Goal: Information Seeking & Learning: Learn about a topic

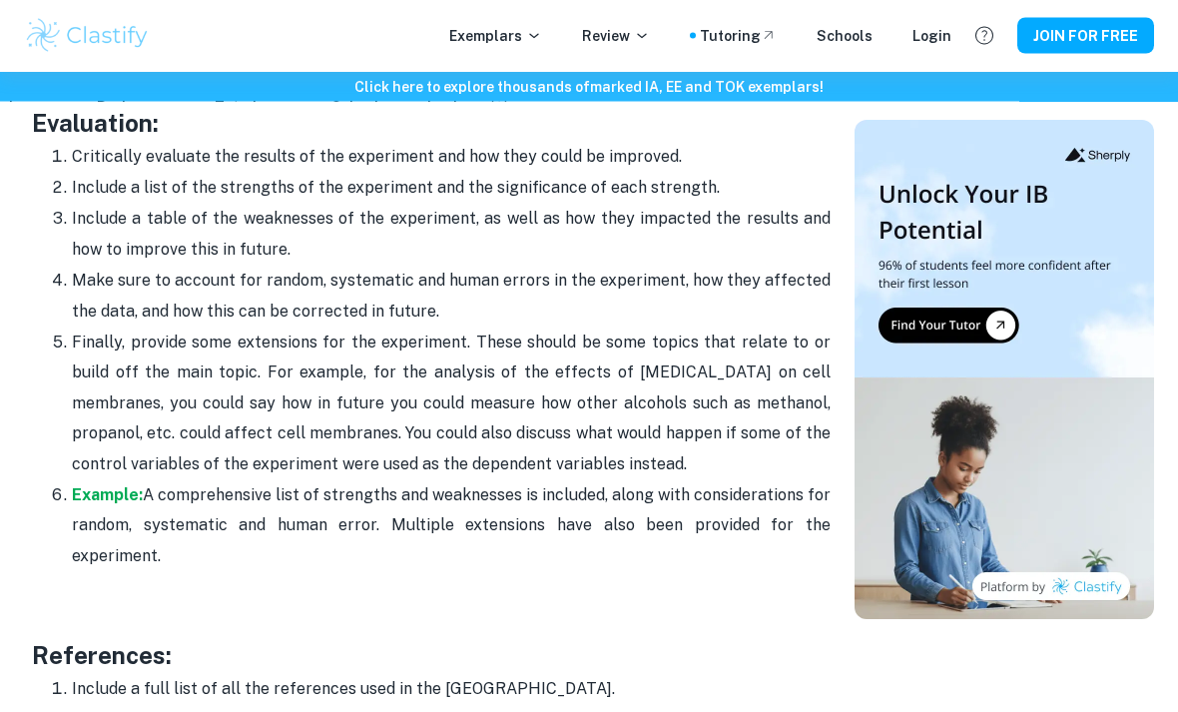
scroll to position [6052, 0]
click at [99, 485] on strong "Example:" at bounding box center [107, 494] width 71 height 19
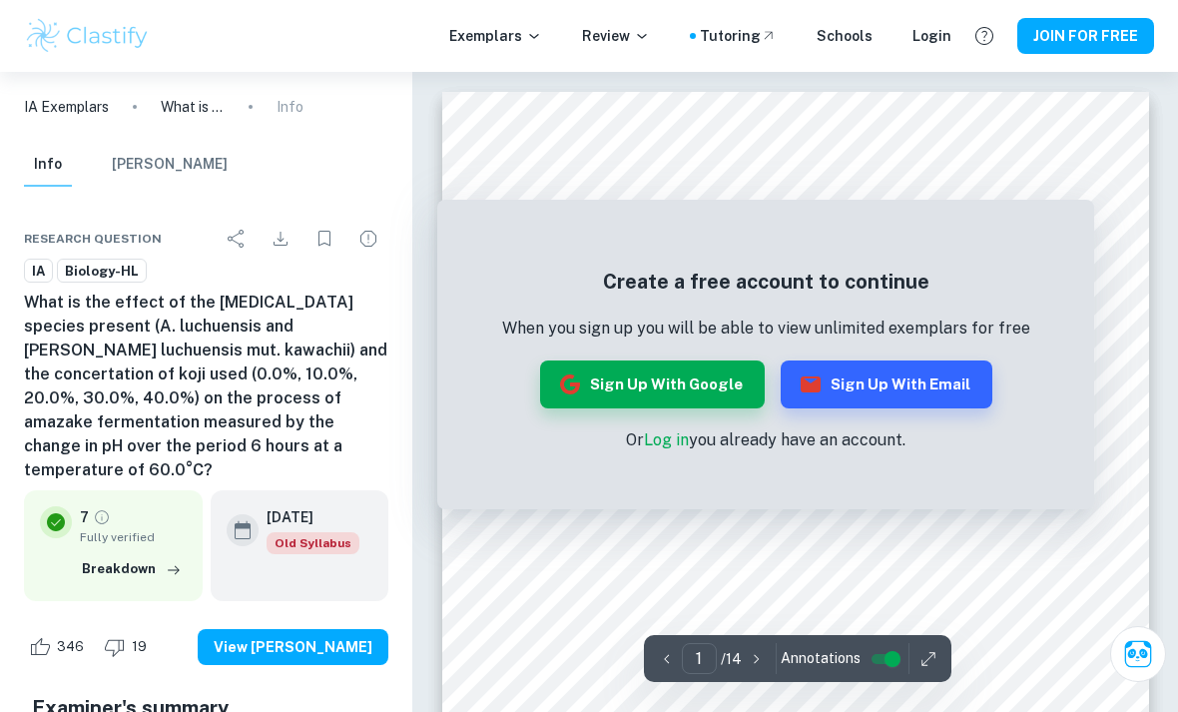
click at [681, 448] on link "Log in" at bounding box center [666, 439] width 45 height 19
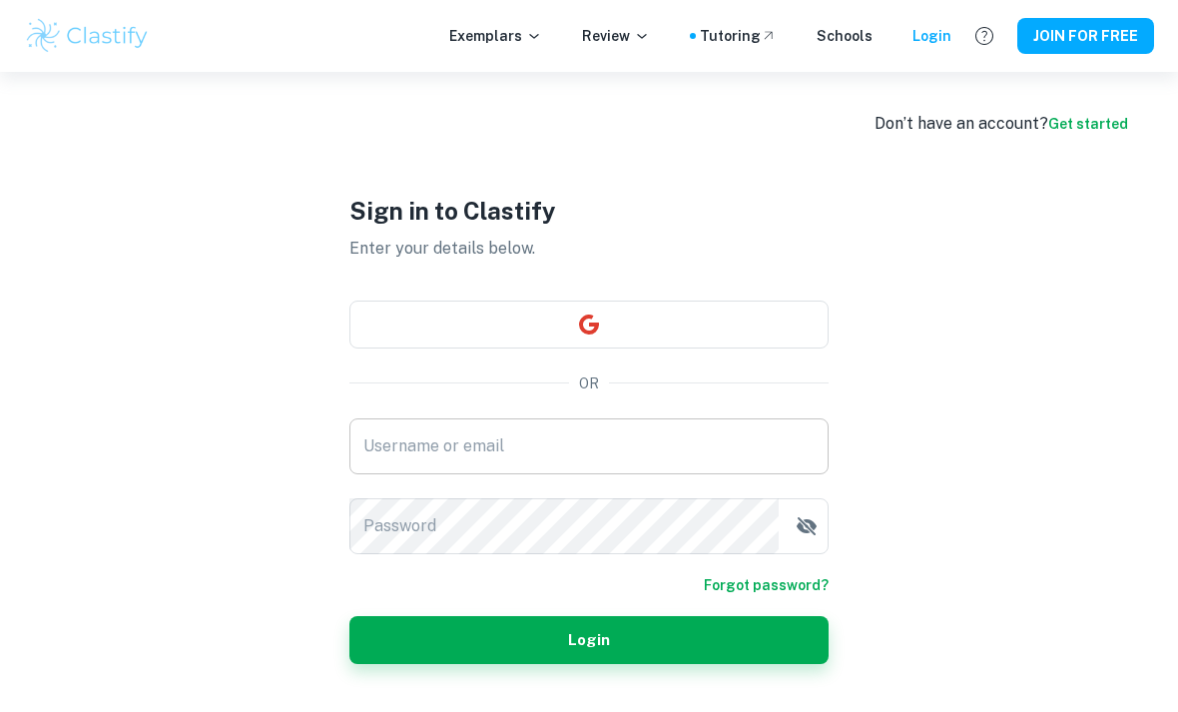
click at [757, 461] on input "Username or email" at bounding box center [588, 446] width 479 height 56
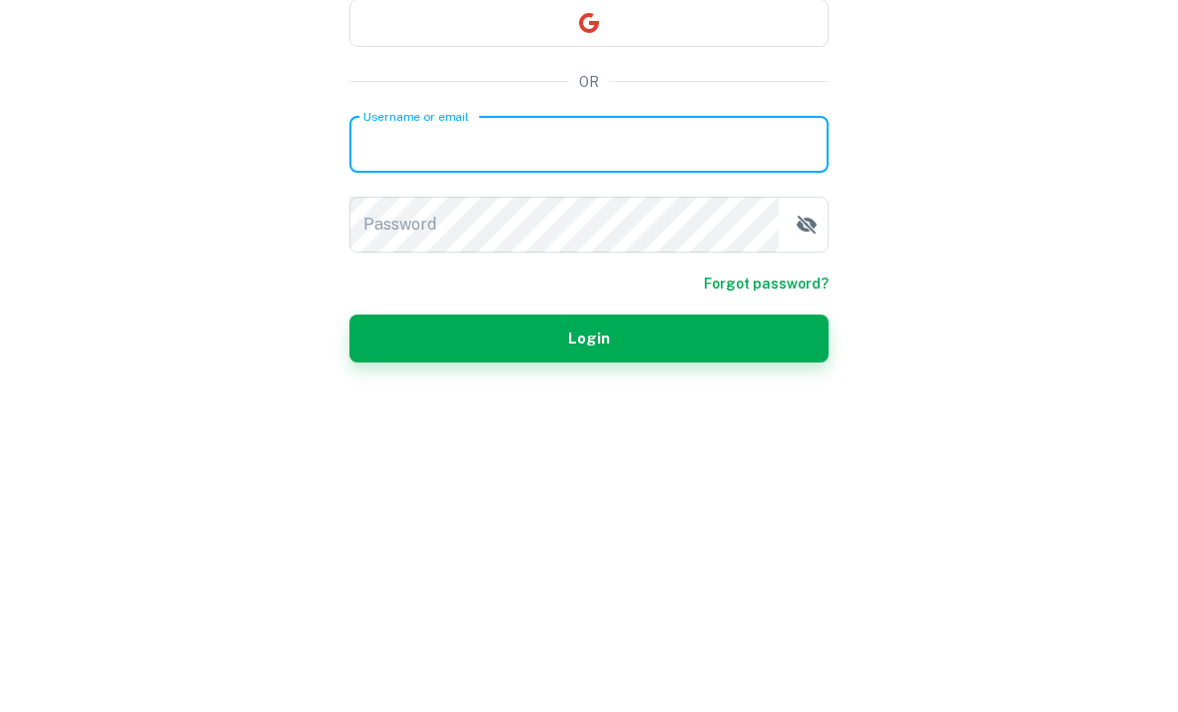
type input "[PERSON_NAME][EMAIL_ADDRESS][DOMAIN_NAME]"
click at [589, 616] on button "Login" at bounding box center [588, 640] width 479 height 48
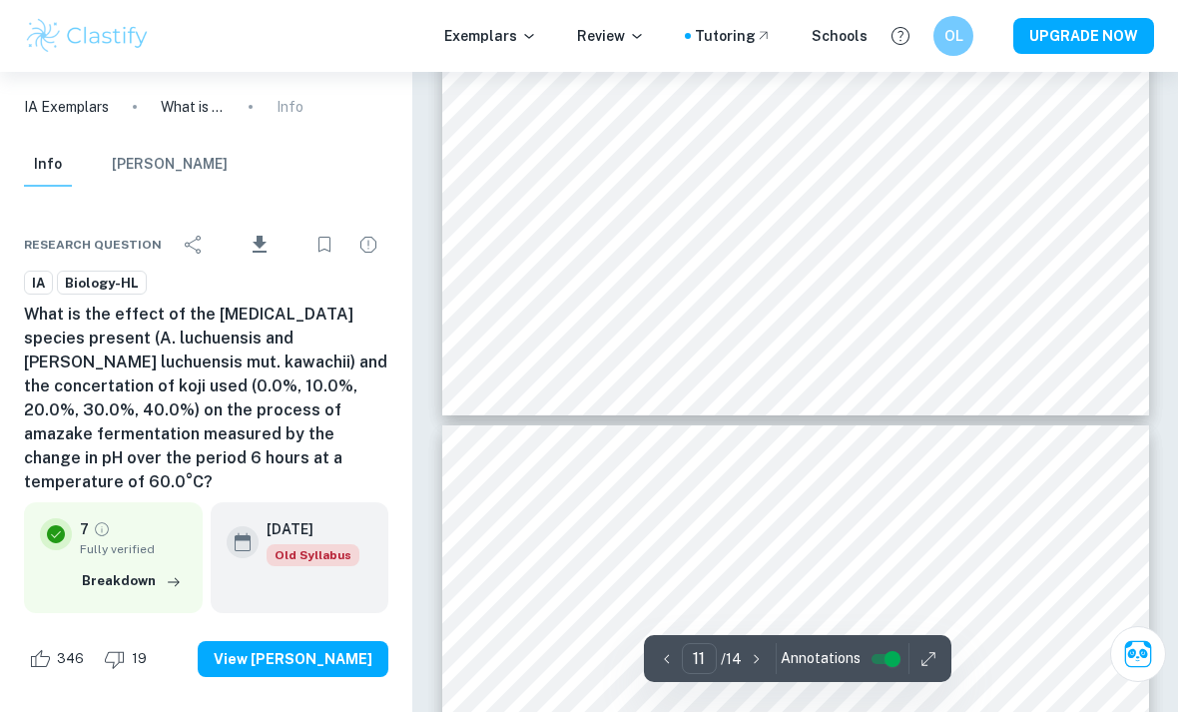
scroll to position [10186, 0]
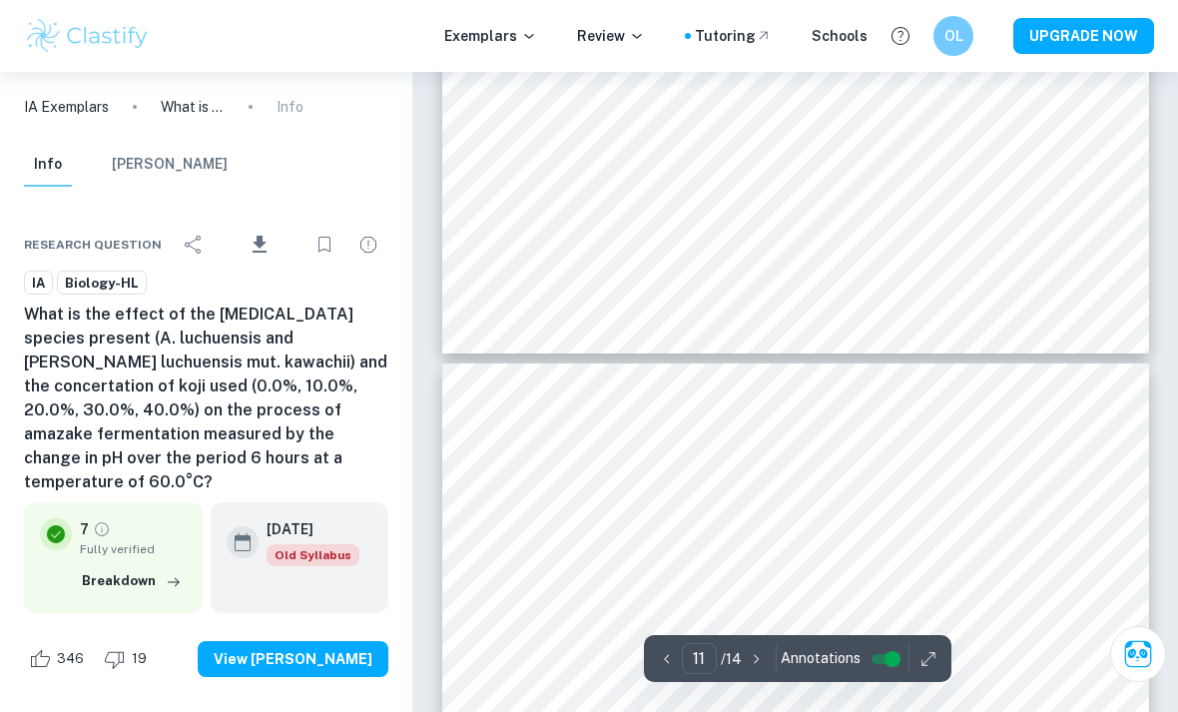
type input "12"
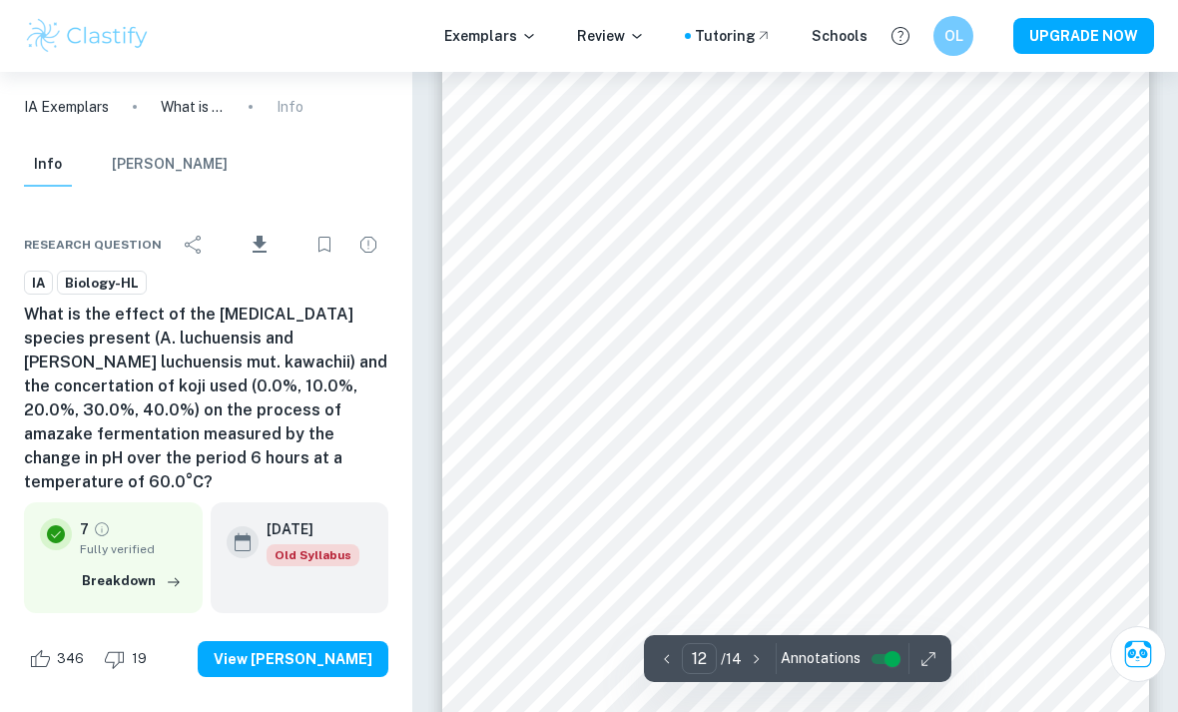
scroll to position [10655, 0]
